Goal: Information Seeking & Learning: Compare options

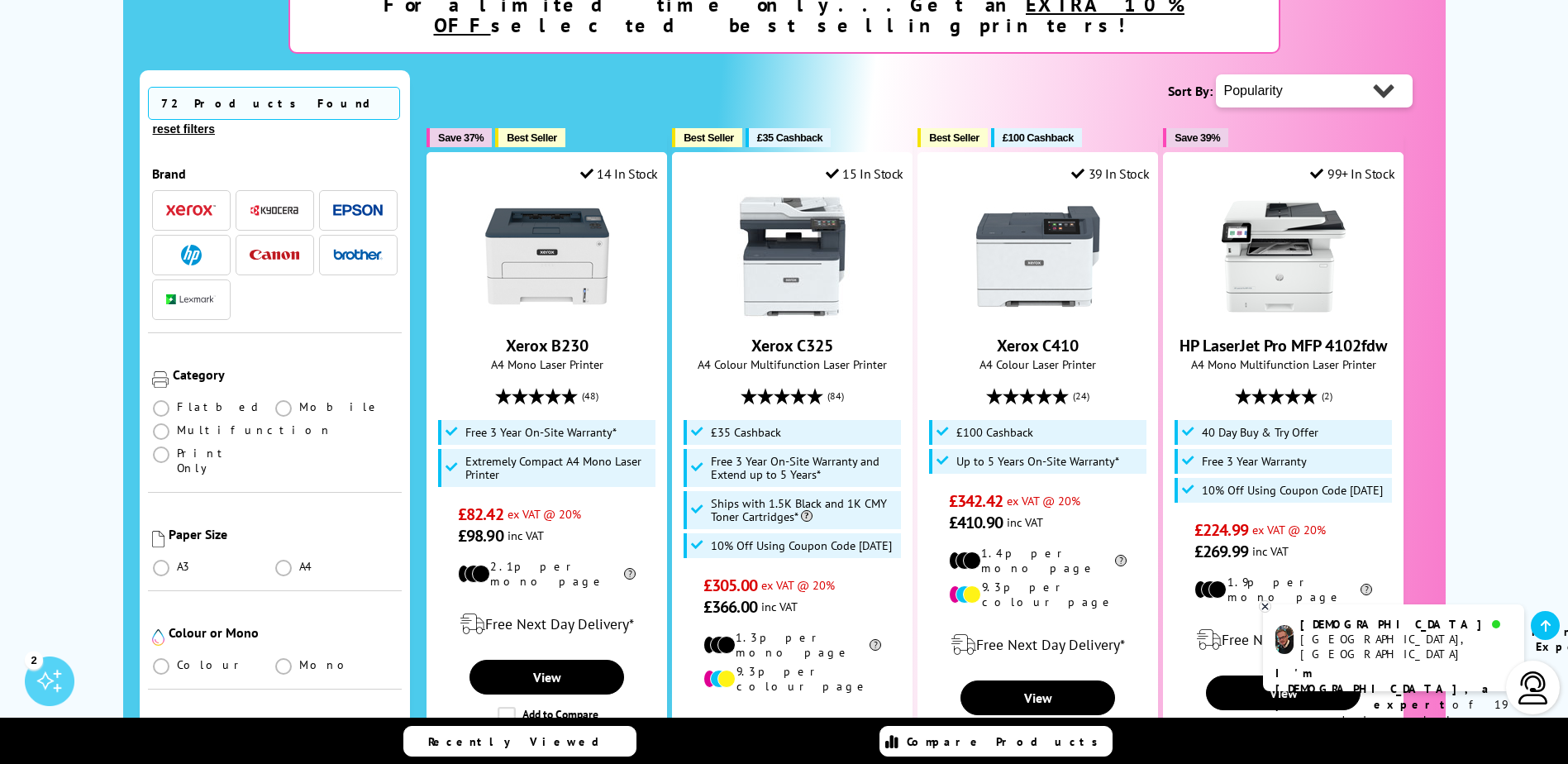
scroll to position [355, 0]
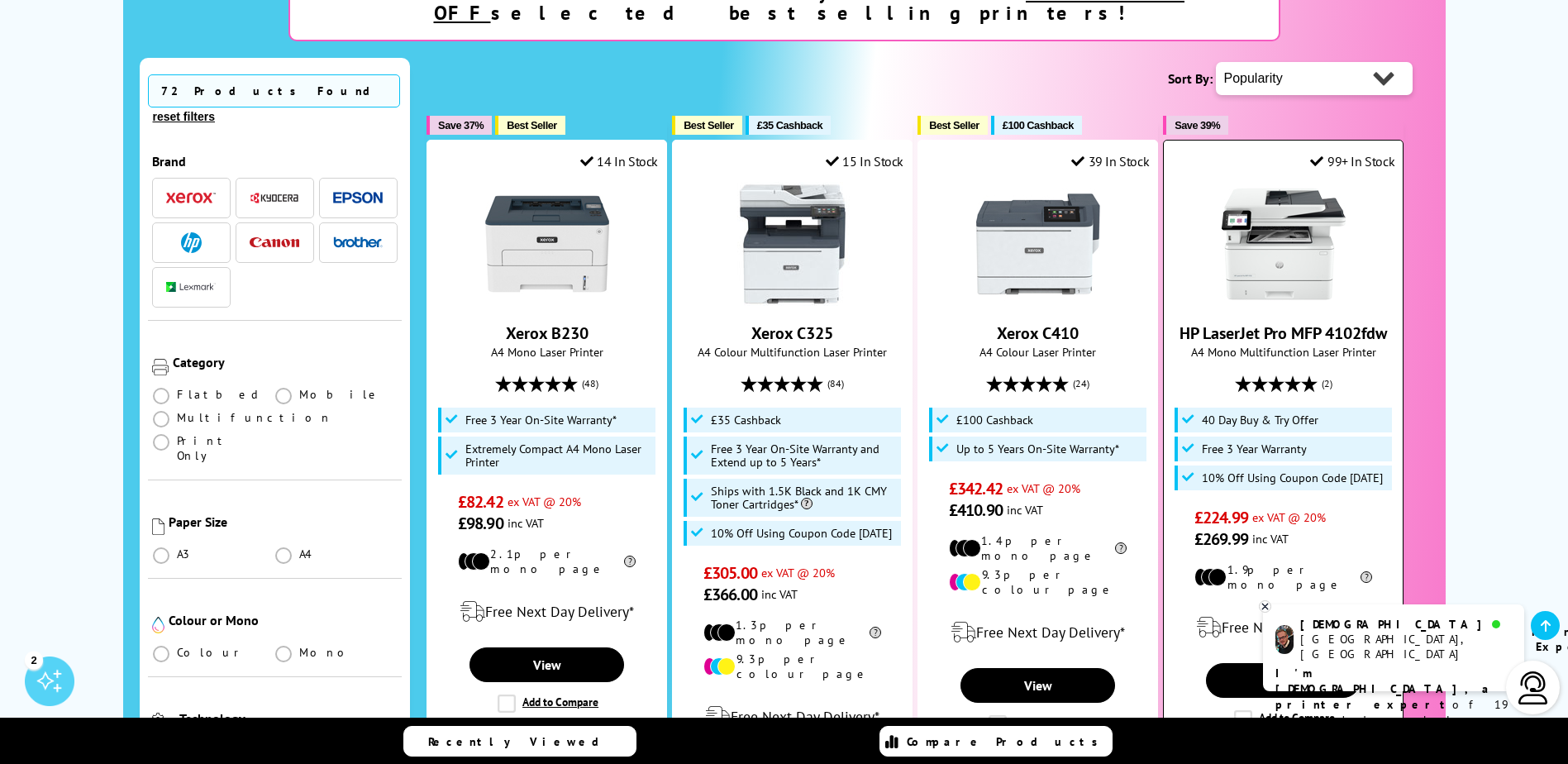
click at [1301, 322] on link "HP LaserJet Pro MFP 4102fdw" at bounding box center [1283, 333] width 208 height 22
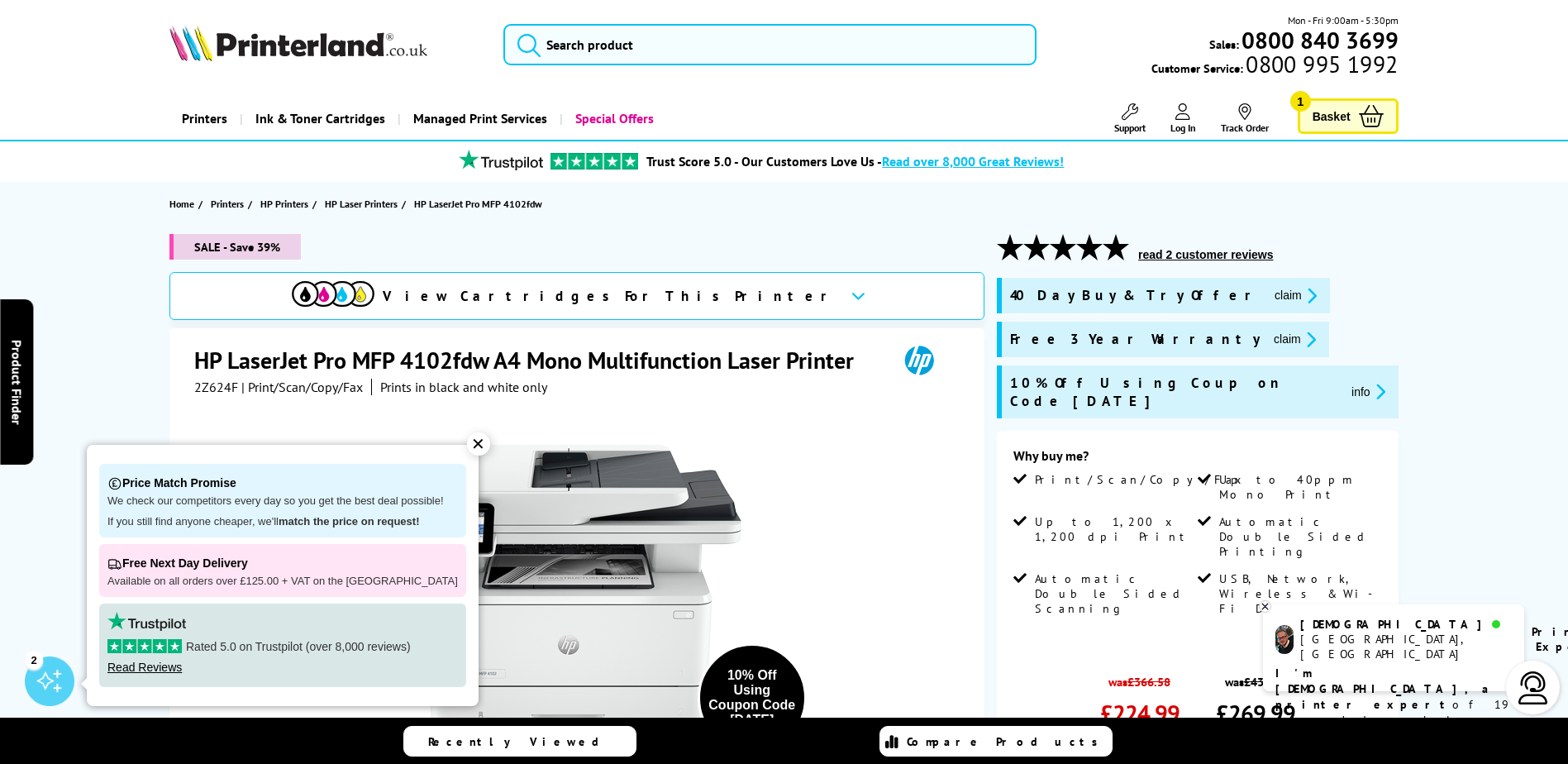
scroll to position [342, 0]
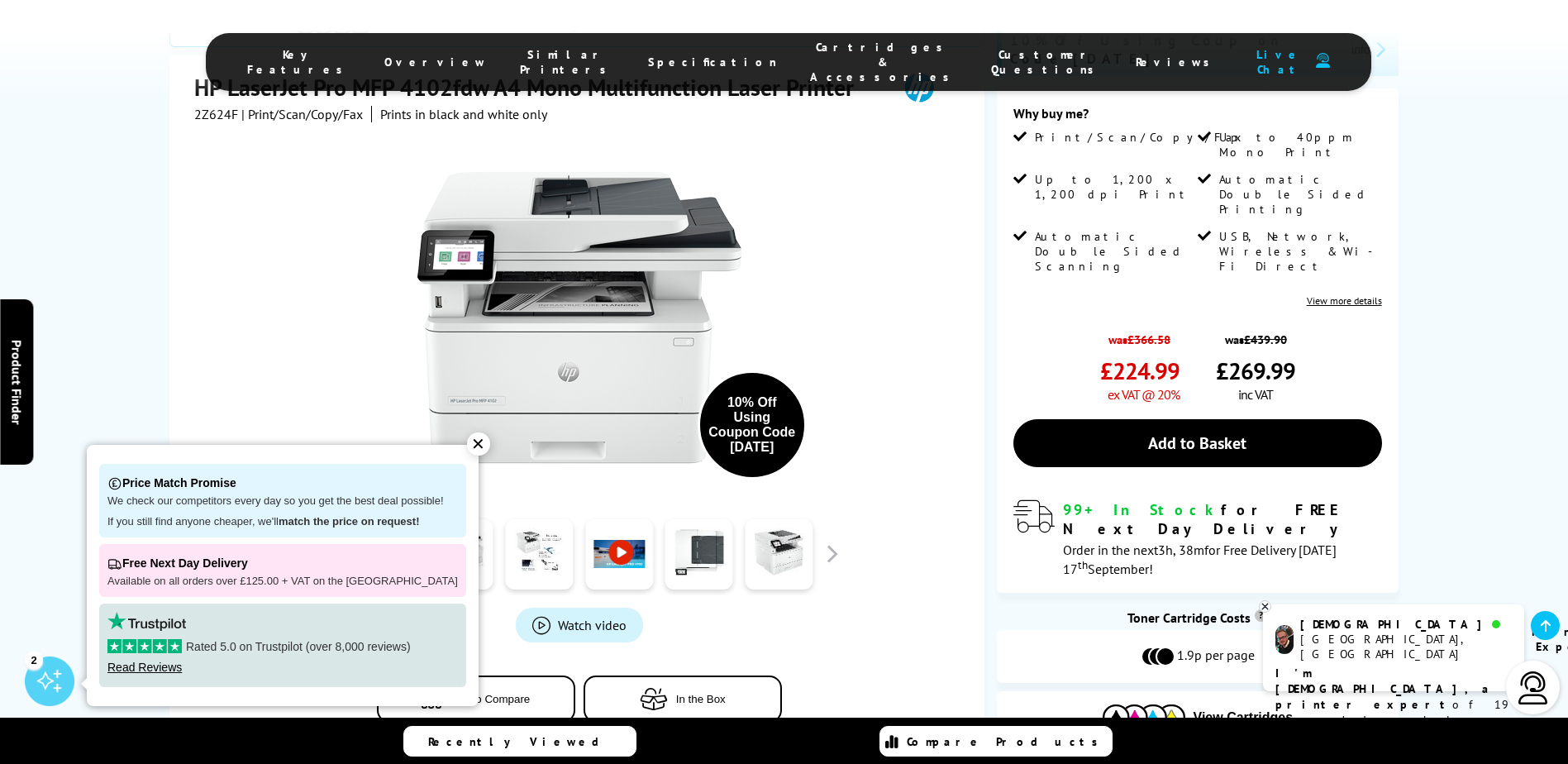
click at [467, 446] on div "✕" at bounding box center [479, 444] width 24 height 24
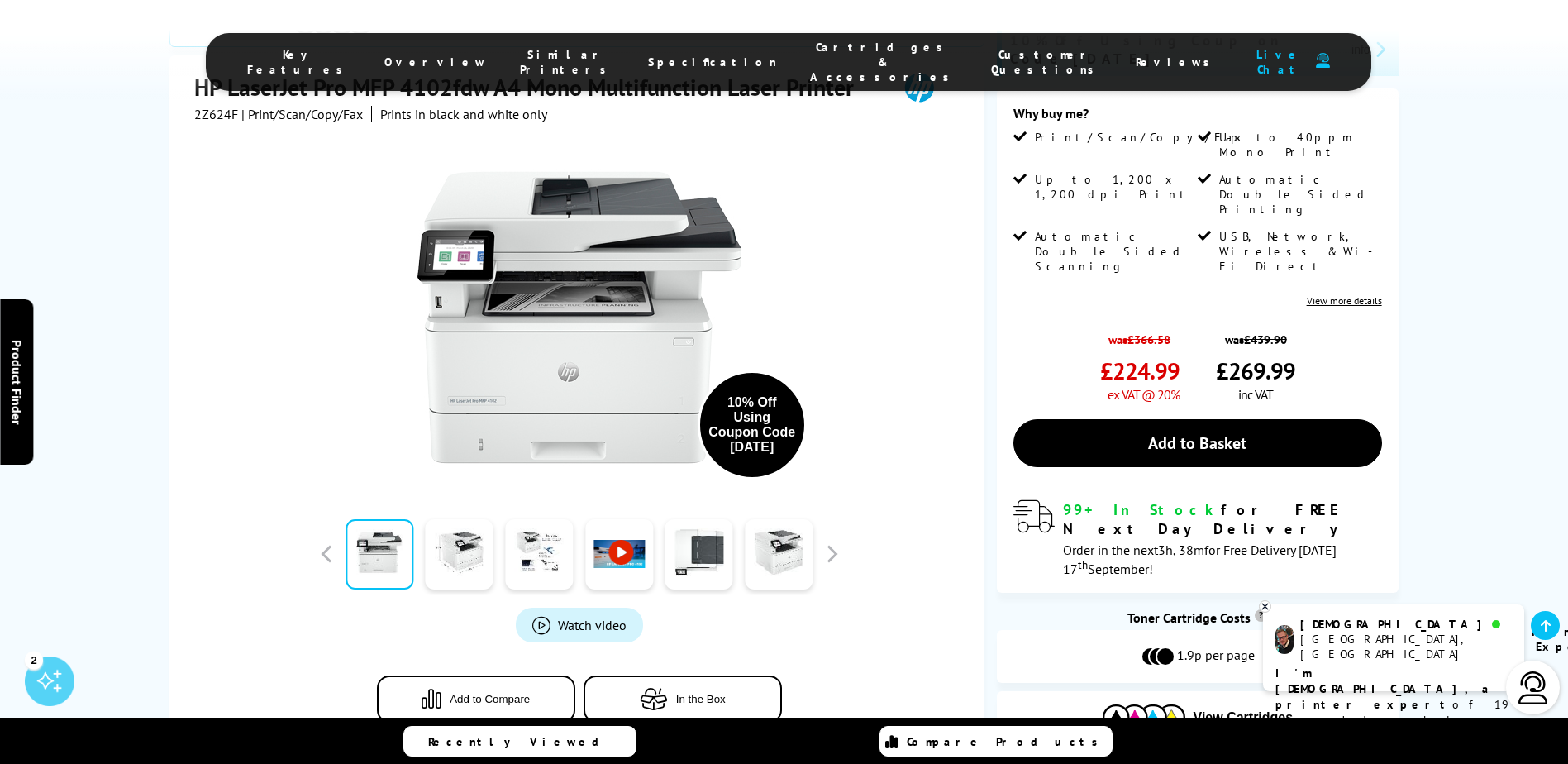
click at [1332, 294] on link "View more details" at bounding box center [1344, 300] width 75 height 13
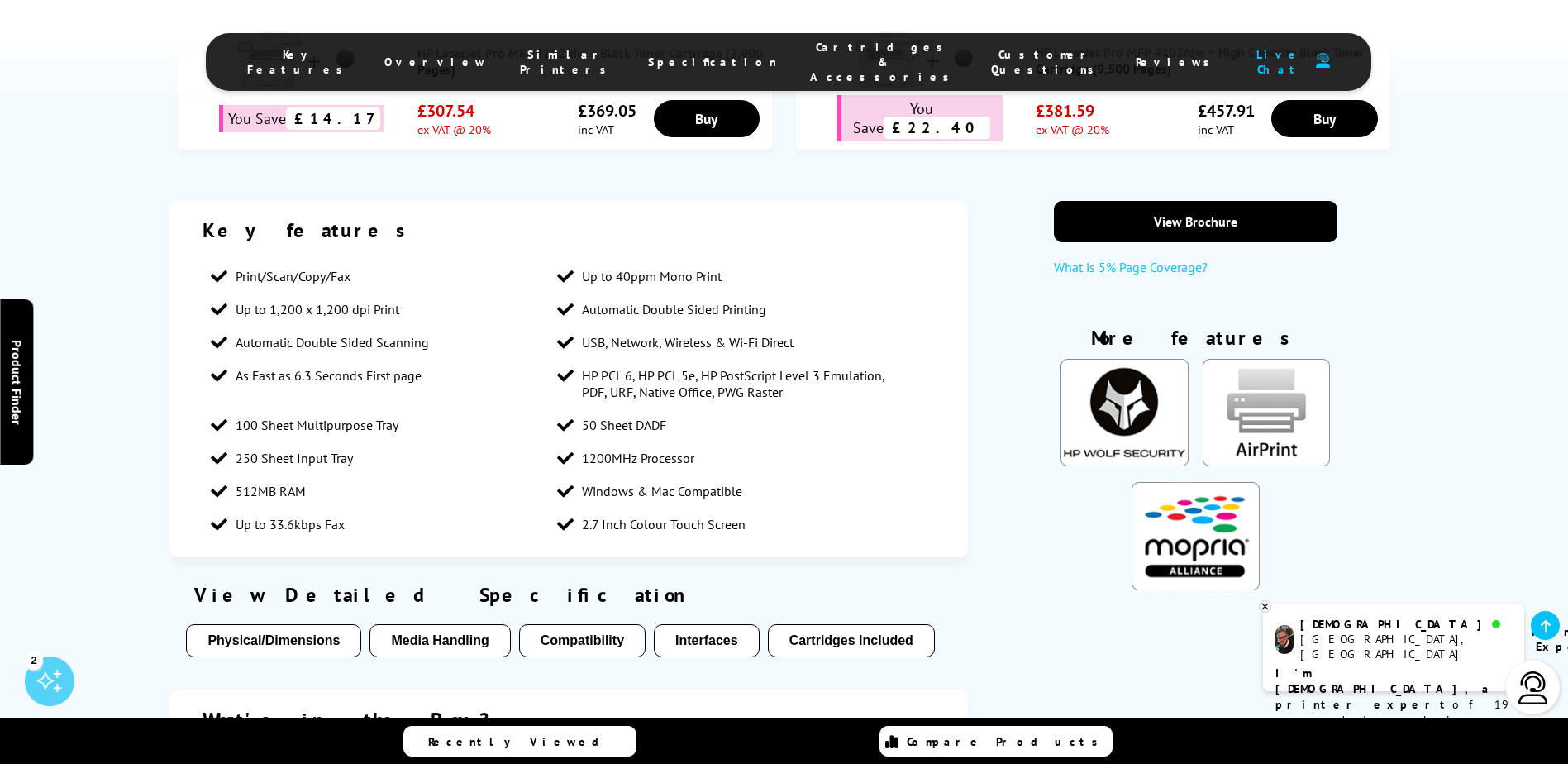
scroll to position [1202, 0]
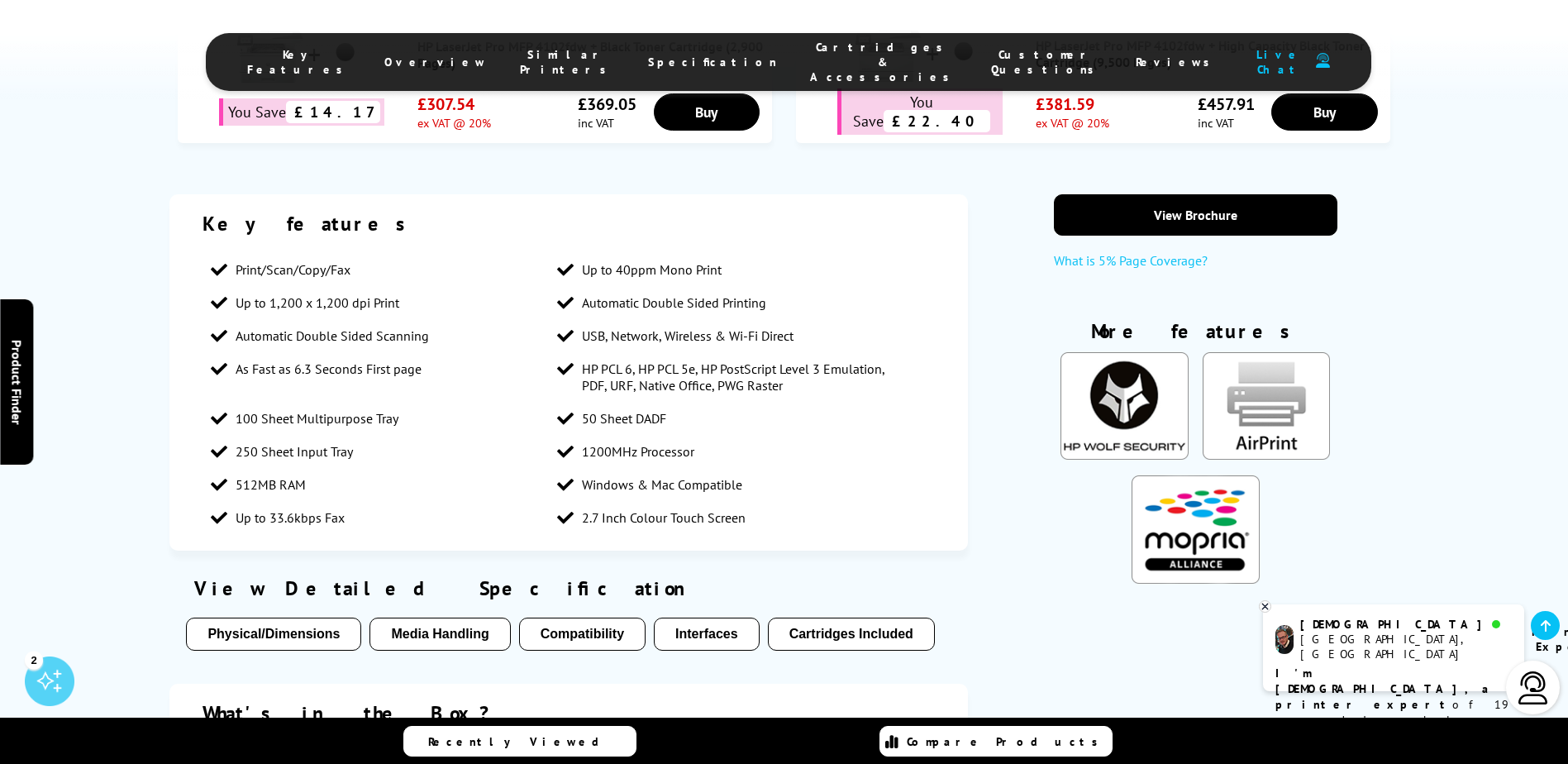
click at [571, 617] on button "Compatibility" at bounding box center [582, 633] width 126 height 33
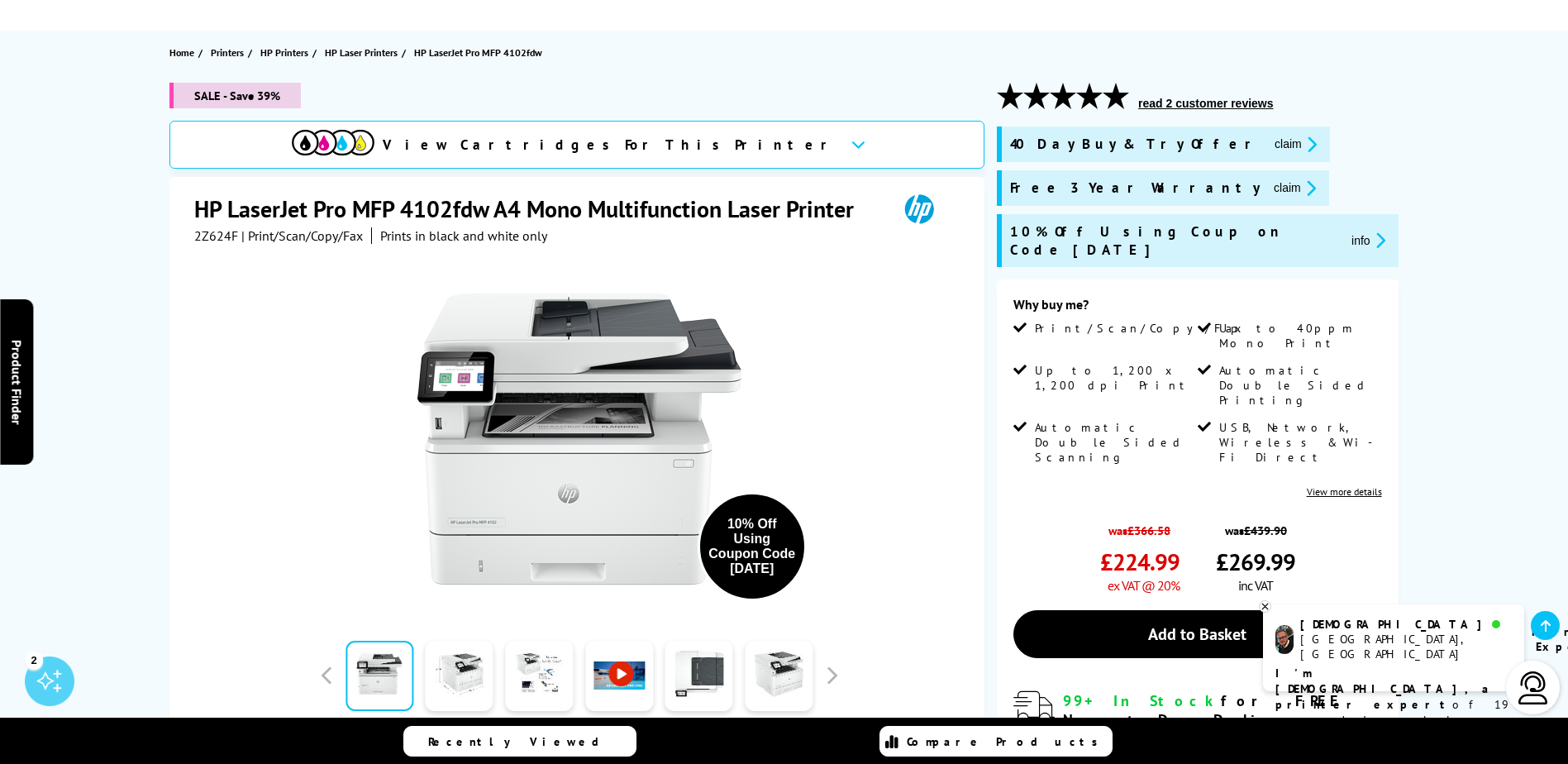
scroll to position [0, 0]
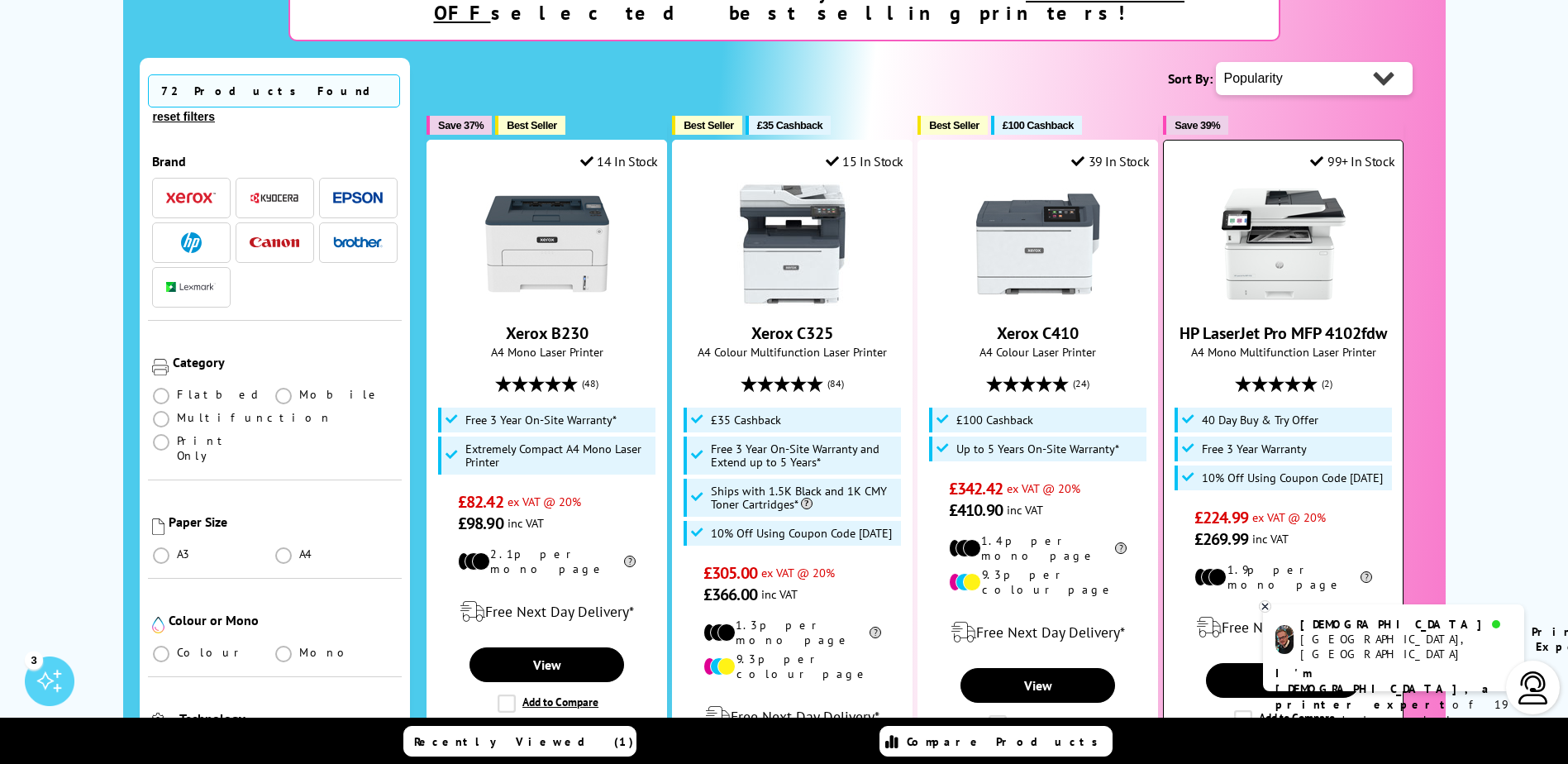
click at [1258, 322] on link "HP LaserJet Pro MFP 4102fdw" at bounding box center [1283, 333] width 208 height 22
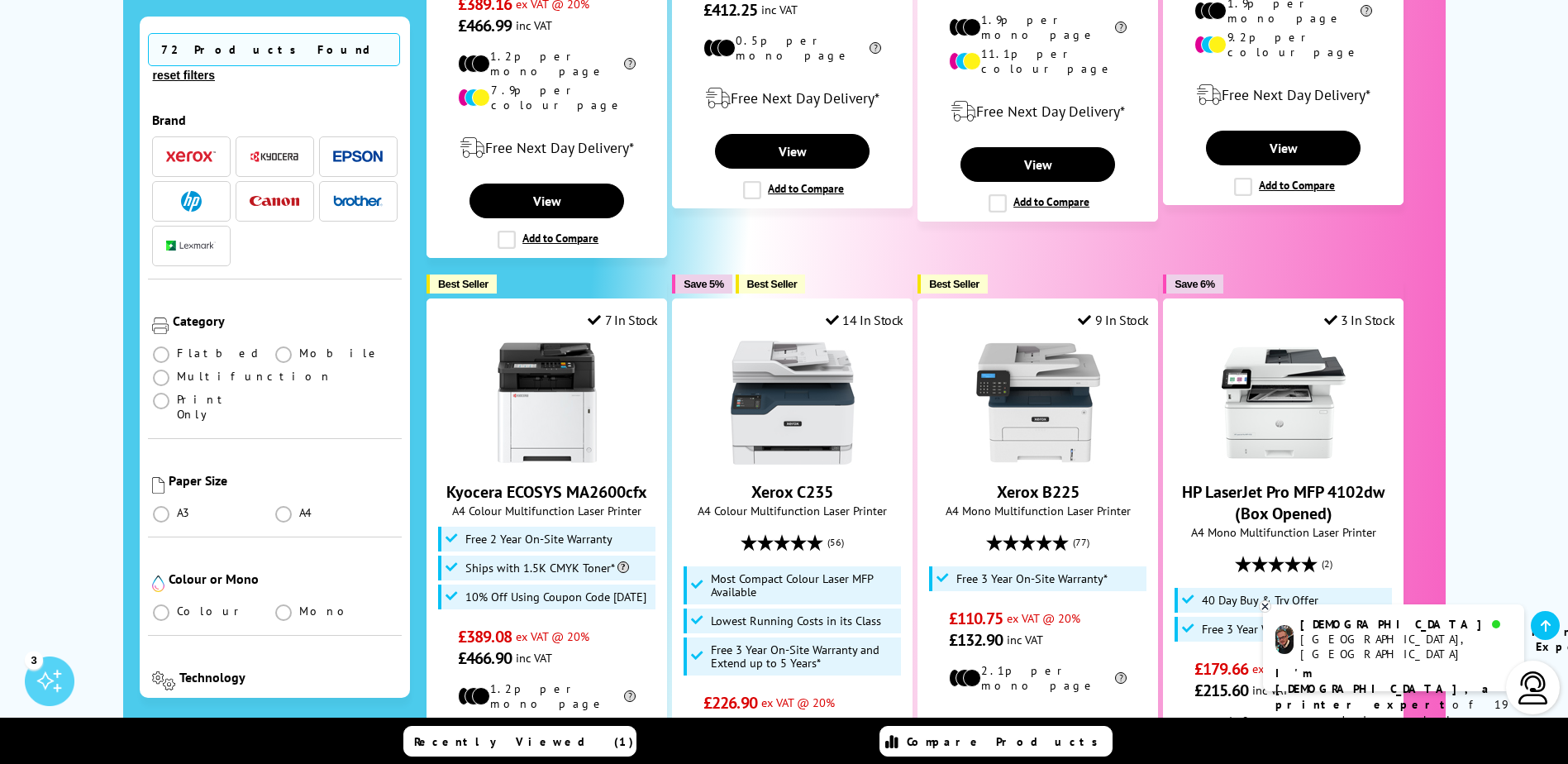
scroll to position [1667, 0]
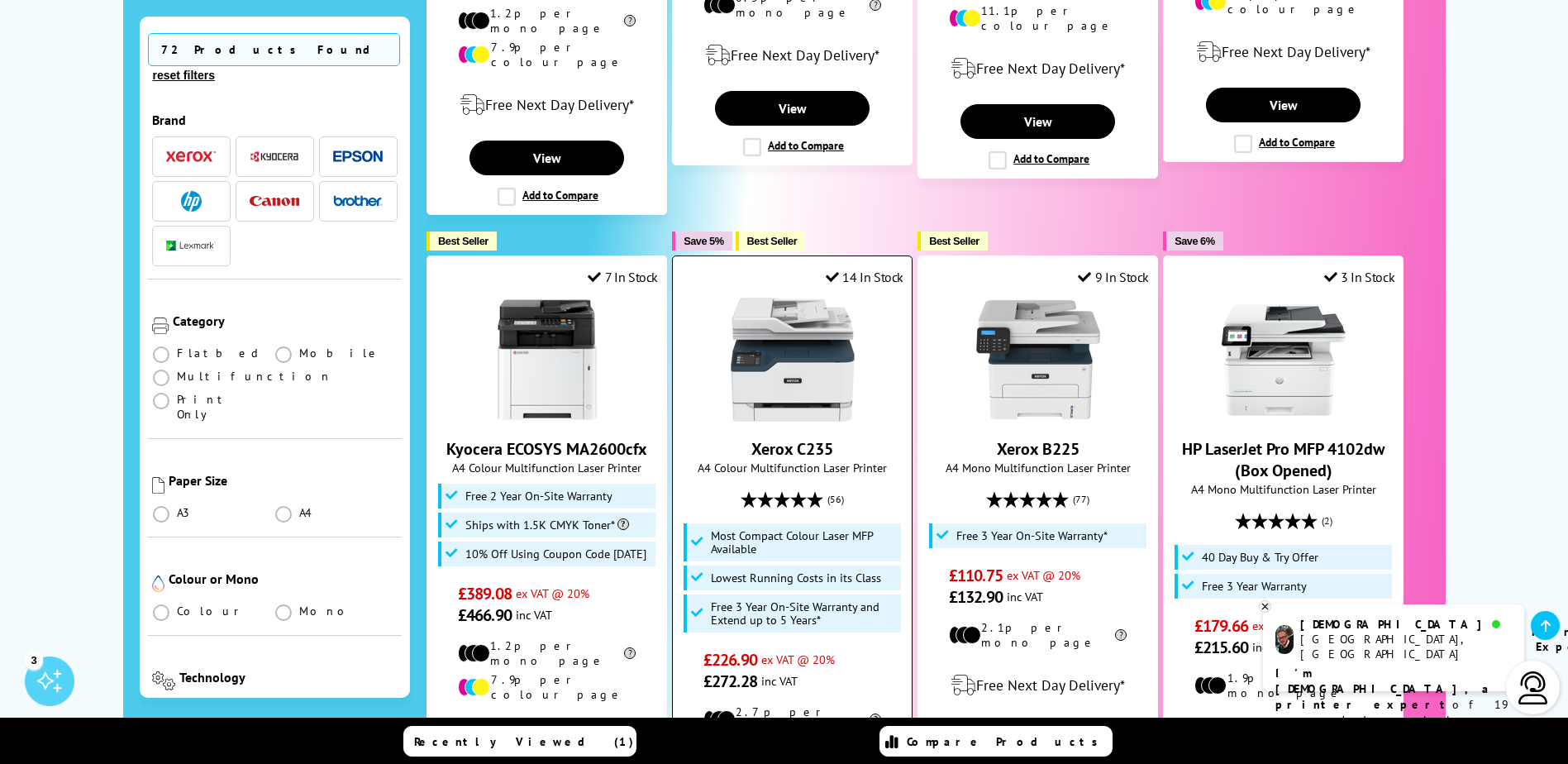
click at [773, 438] on link "Xerox C235" at bounding box center [792, 449] width 82 height 22
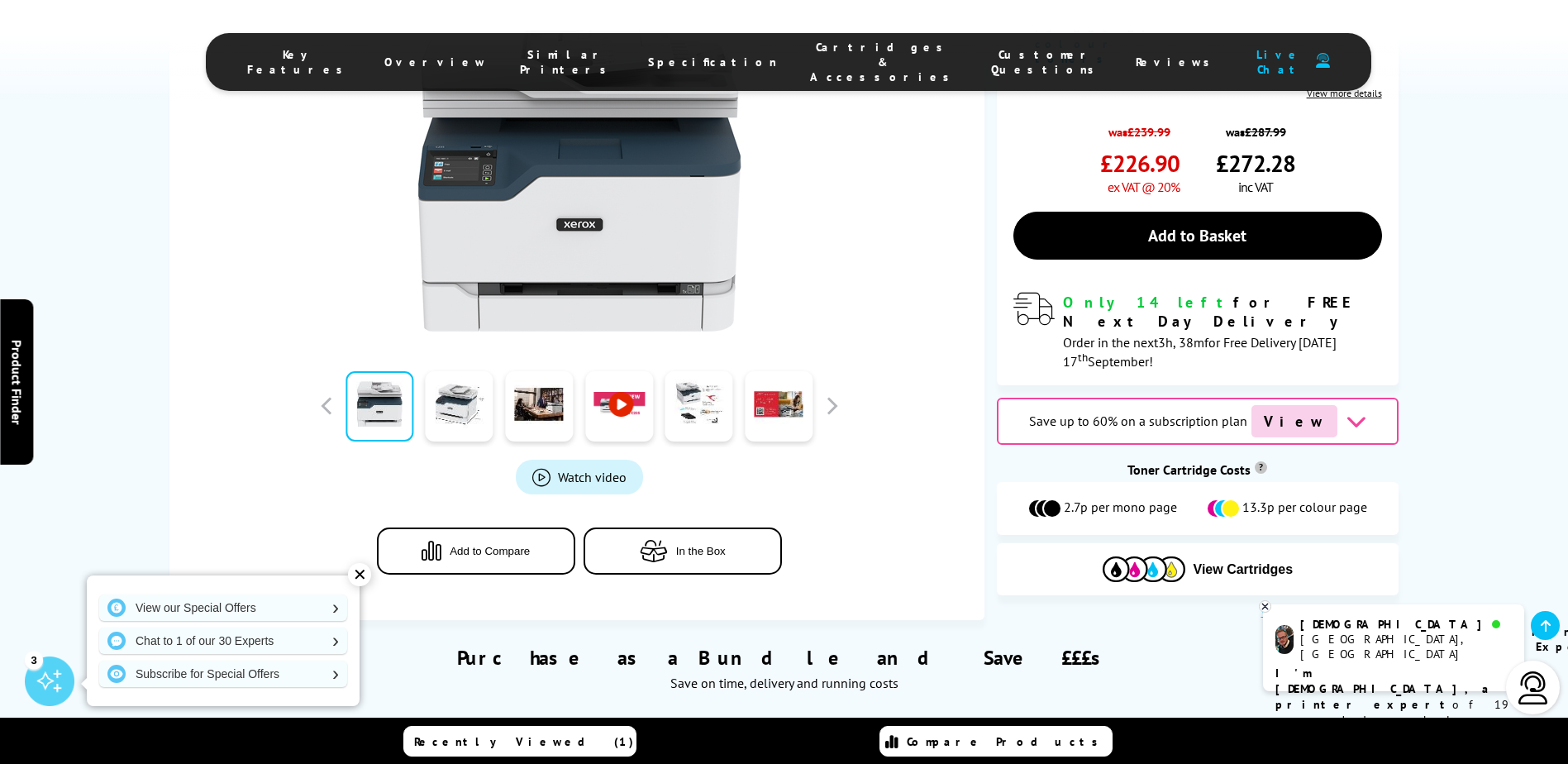
scroll to position [686, 0]
